Goal: Task Accomplishment & Management: Manage account settings

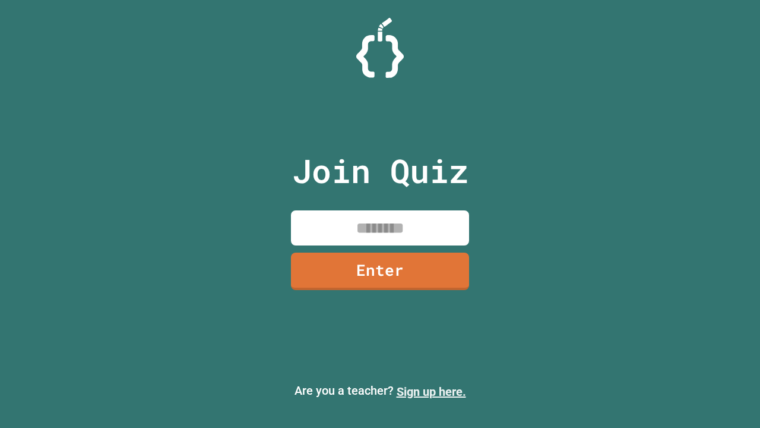
click at [431, 391] on link "Sign up here." at bounding box center [431, 391] width 69 height 14
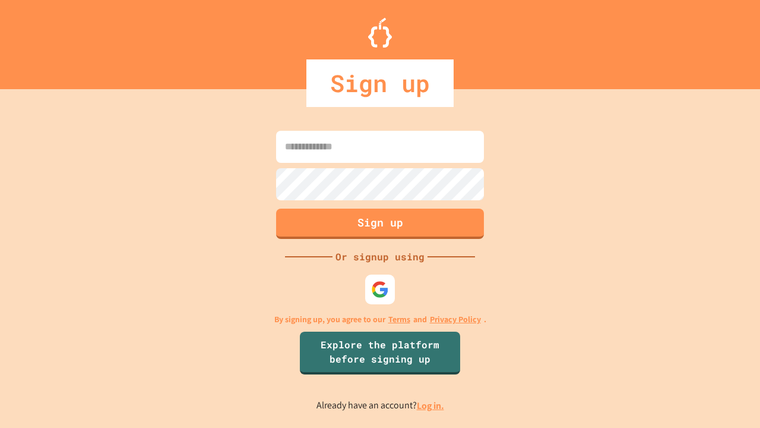
click at [431, 405] on link "Log in." at bounding box center [430, 405] width 27 height 12
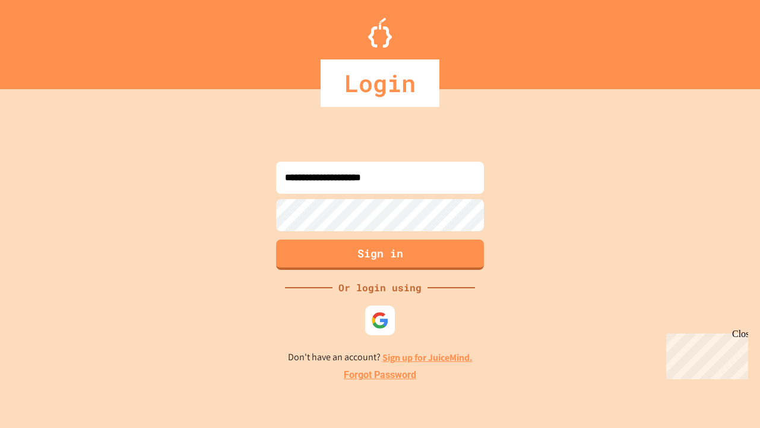
type input "**********"
